Goal: Transaction & Acquisition: Book appointment/travel/reservation

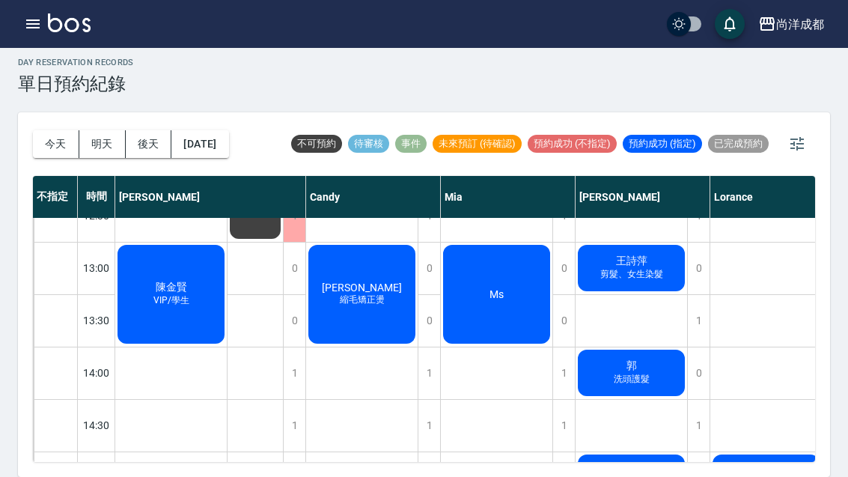
scroll to position [289, 0]
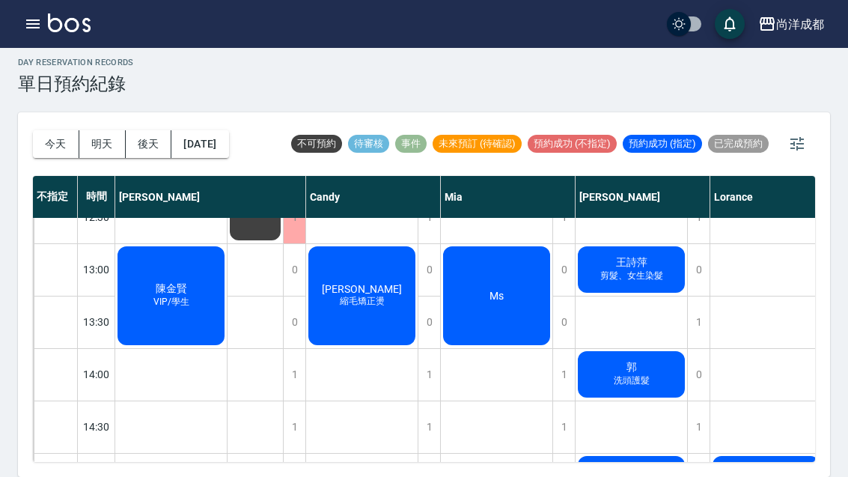
click at [58, 130] on button "今天" at bounding box center [56, 144] width 46 height 28
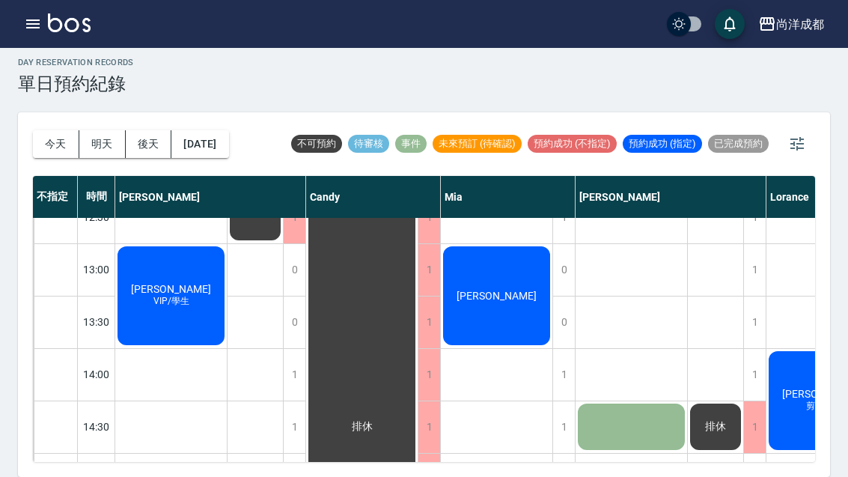
click at [215, 130] on button "[DATE]" at bounding box center [199, 144] width 57 height 28
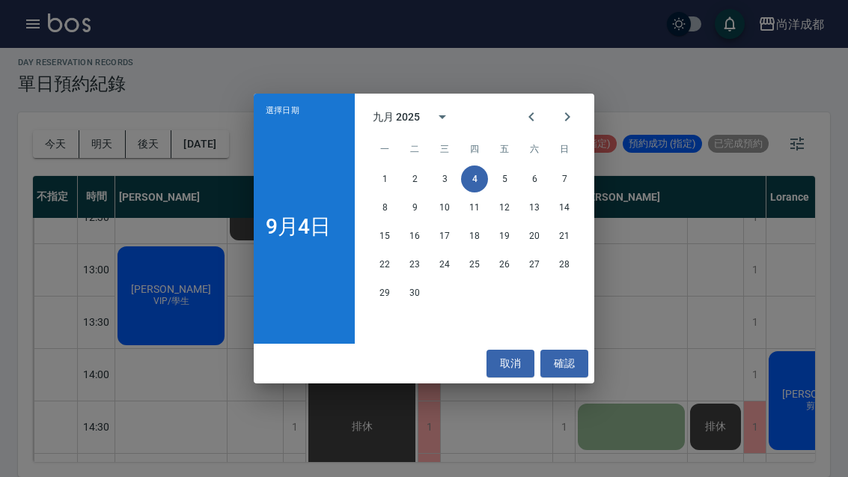
click at [500, 212] on button "12" at bounding box center [504, 207] width 27 height 27
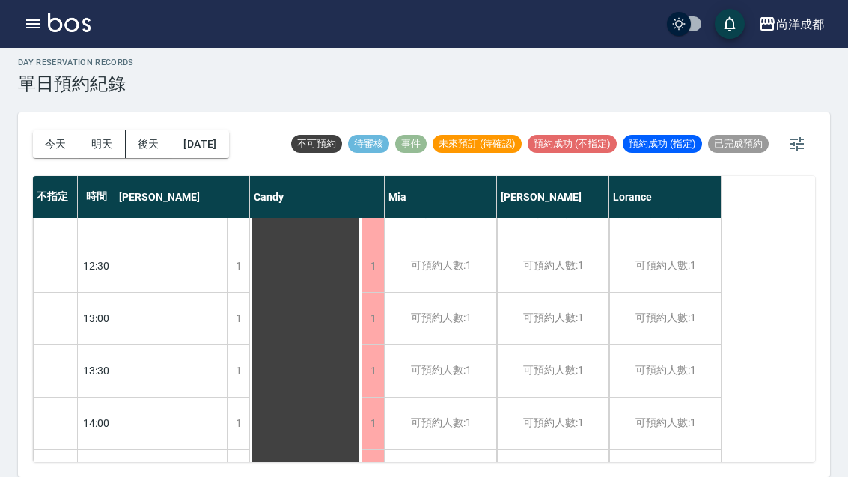
scroll to position [239, 0]
click at [560, 346] on div "可預約人數:1" at bounding box center [552, 372] width 111 height 52
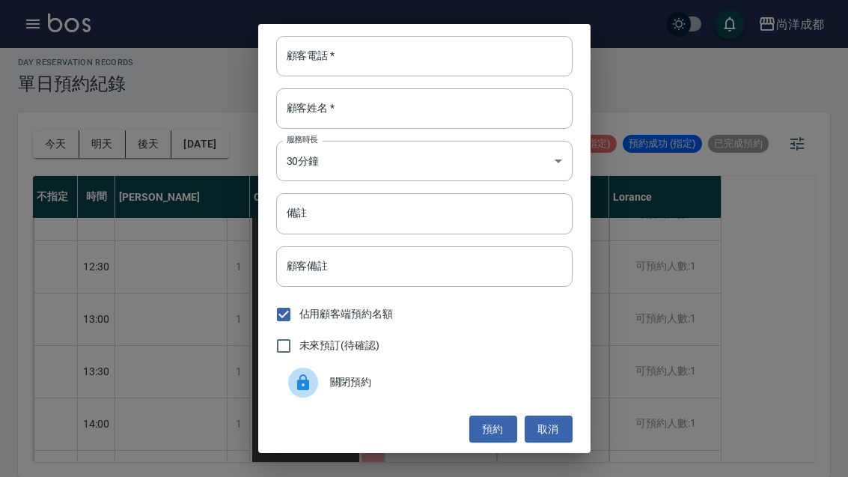
click at [429, 57] on input "顧客電話   *" at bounding box center [424, 56] width 296 height 40
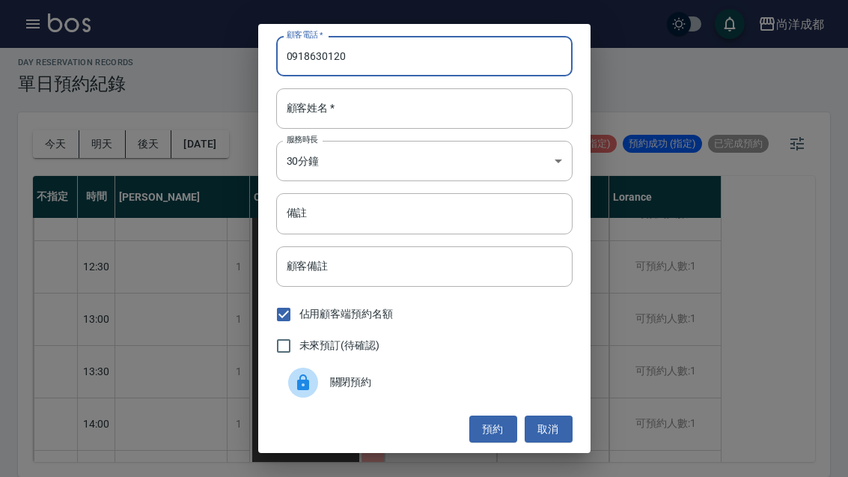
type input "0918630120"
click at [325, 102] on div "顧客姓名   * 顧客姓名   *" at bounding box center [424, 108] width 296 height 40
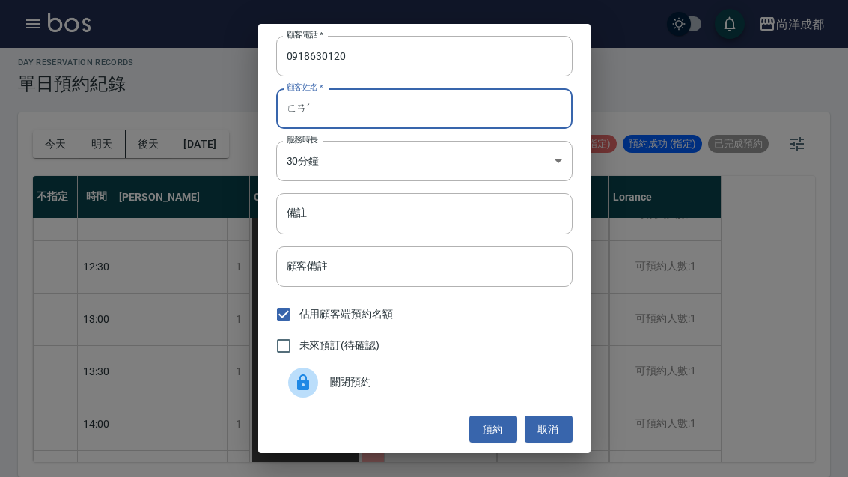
click at [319, 145] on body "尚洋成都 登出 櫃檯作業 打帳單 帳單列表 營業儀表板 高階收支登錄 材料自購登錄 每日結帳 排班表 預約管理 預約管理 單日預約紀錄 單週預約紀錄 報表及分…" at bounding box center [424, 234] width 848 height 485
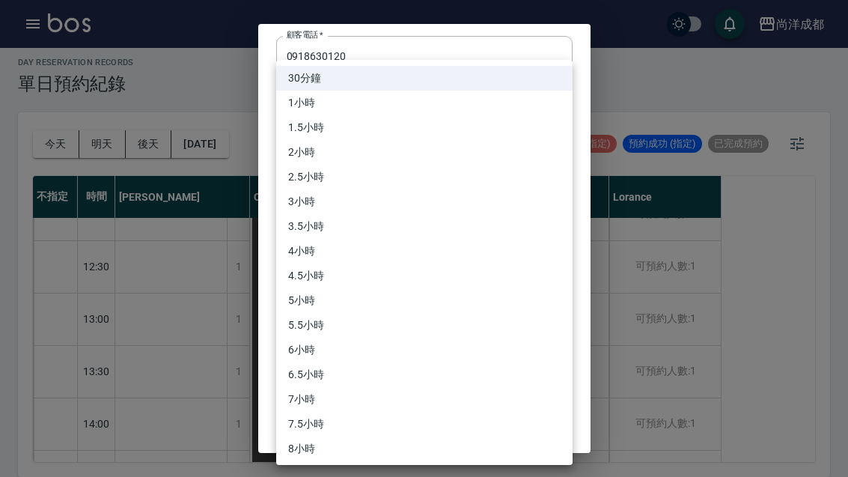
click at [537, 80] on li "30分鐘" at bounding box center [424, 78] width 296 height 25
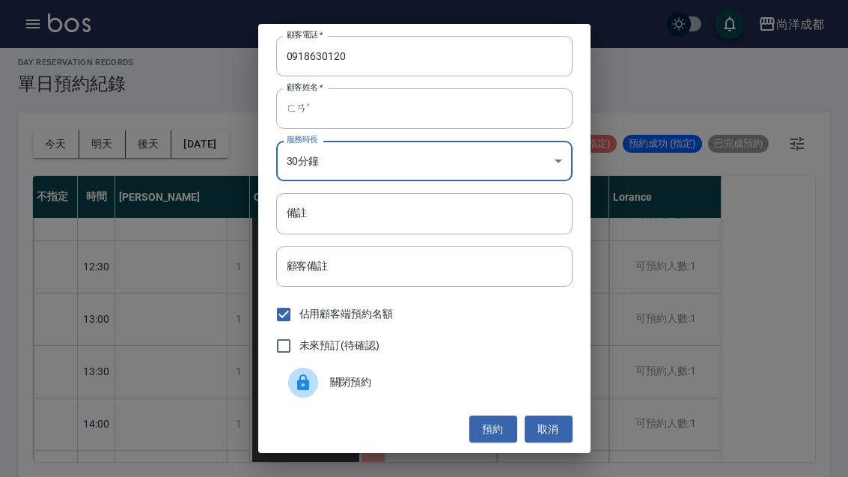
click at [527, 108] on input "ㄈㄢˊ" at bounding box center [424, 108] width 296 height 40
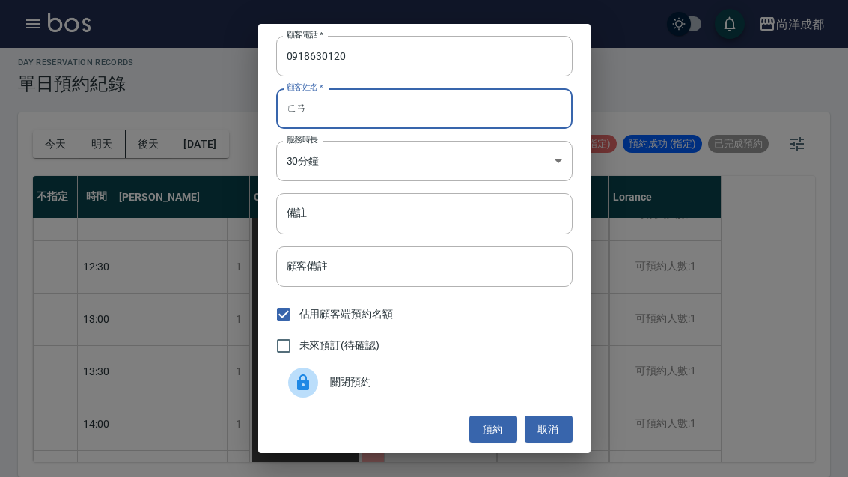
type input "ㄈ"
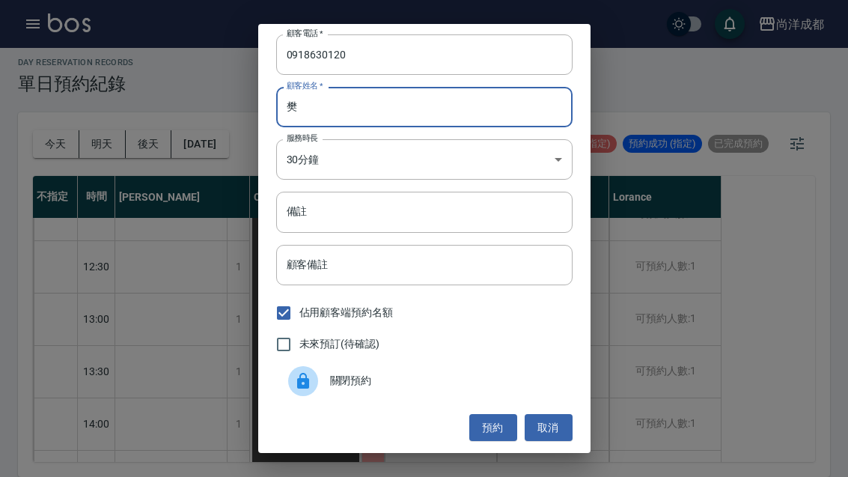
scroll to position [1, 0]
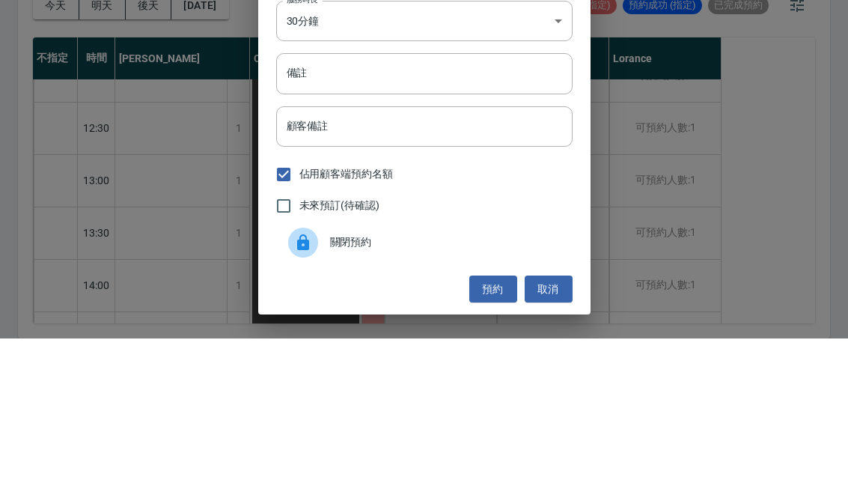
type input "樊"
click at [399, 192] on input "備註" at bounding box center [424, 212] width 296 height 40
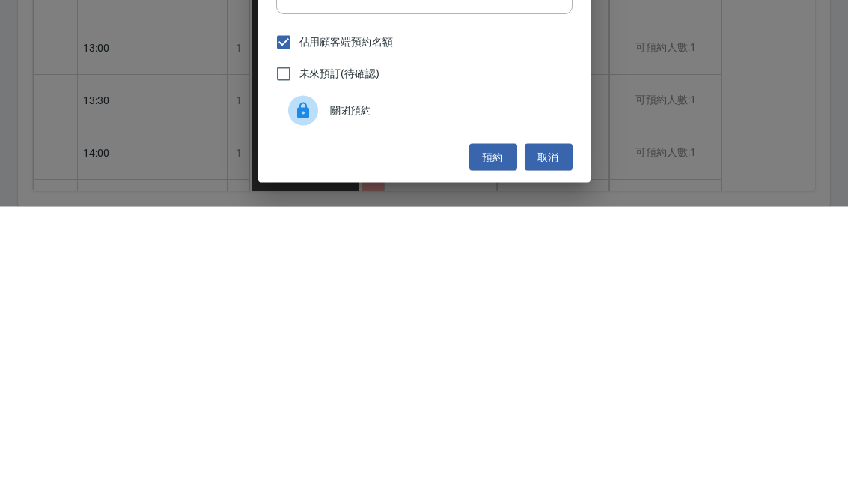
scroll to position [52, 0]
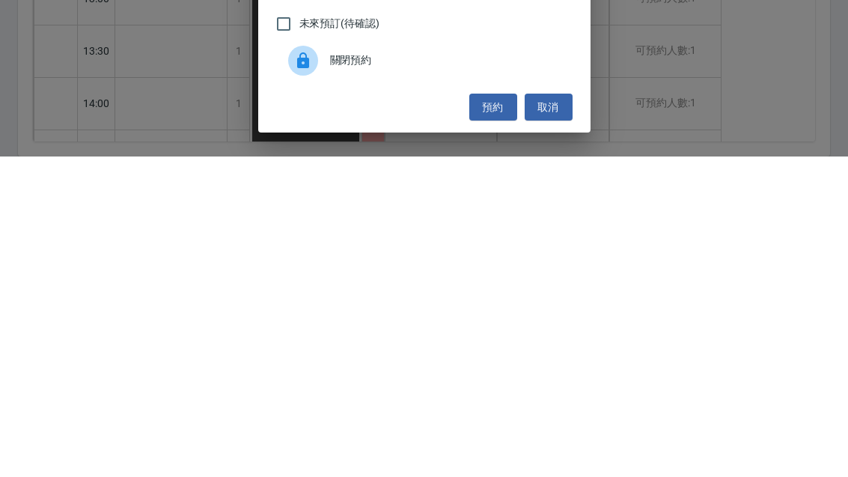
type input "剪染"
click at [494, 414] on button "預約" at bounding box center [493, 428] width 48 height 28
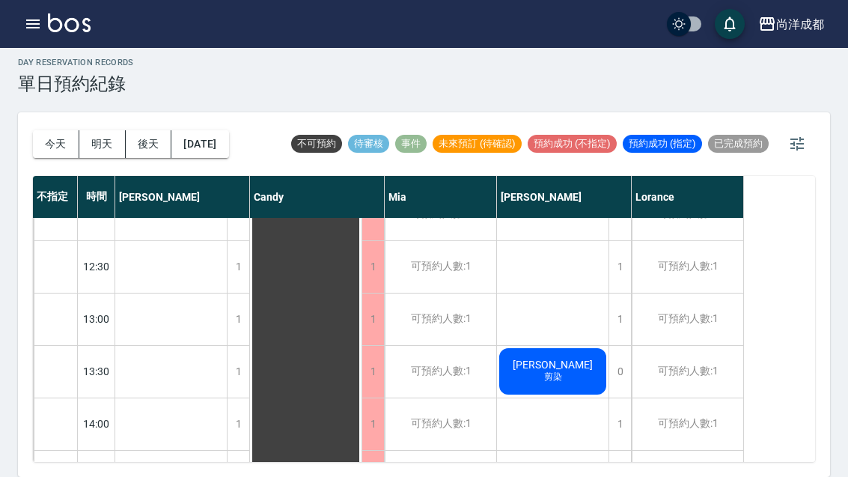
click at [43, 130] on button "今天" at bounding box center [56, 144] width 46 height 28
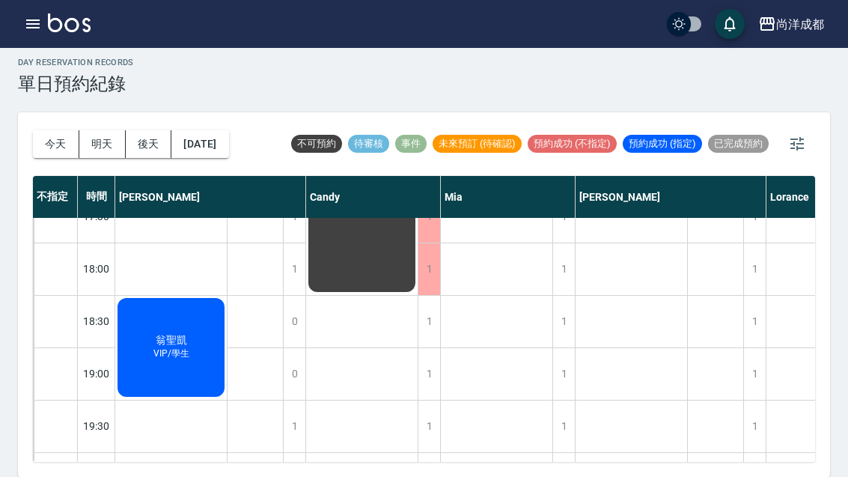
scroll to position [812, 0]
